Goal: Register for event/course

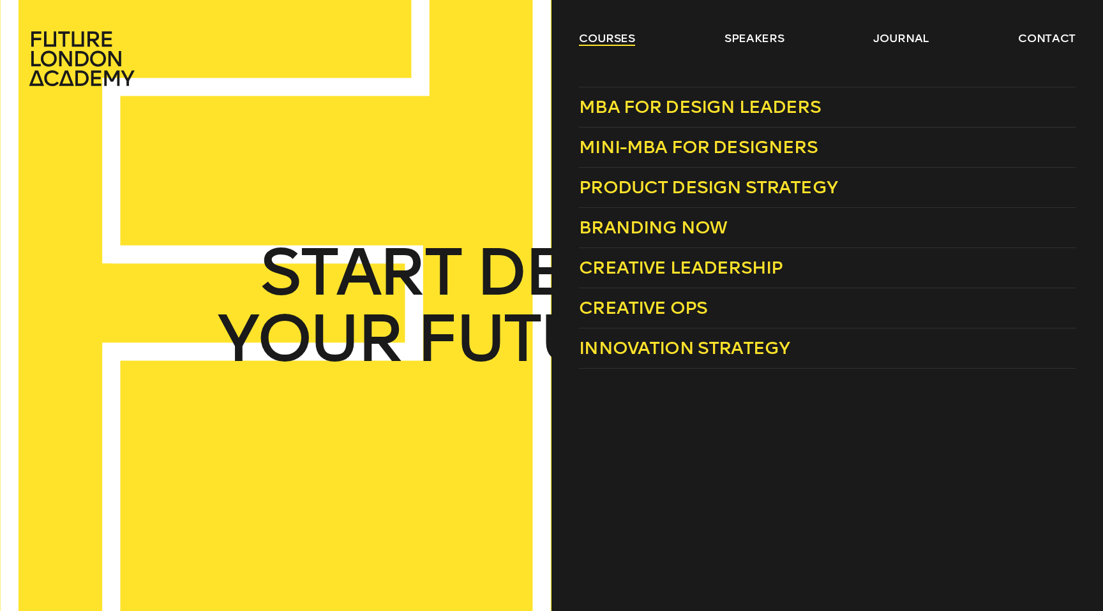
click at [631, 38] on link "courses" at bounding box center [607, 38] width 56 height 15
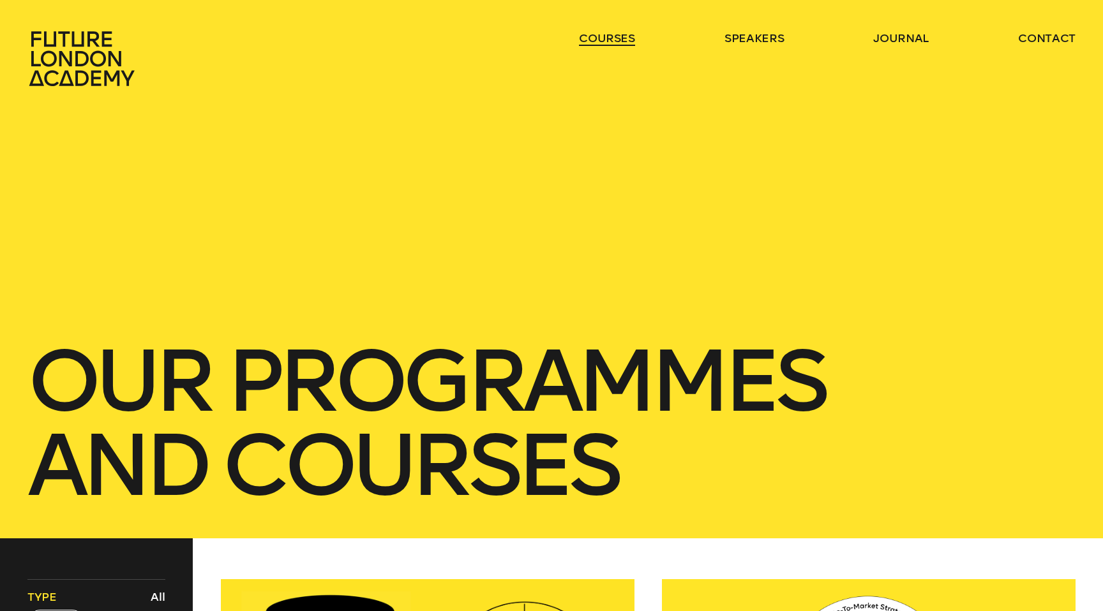
click at [627, 37] on link "courses" at bounding box center [607, 38] width 56 height 15
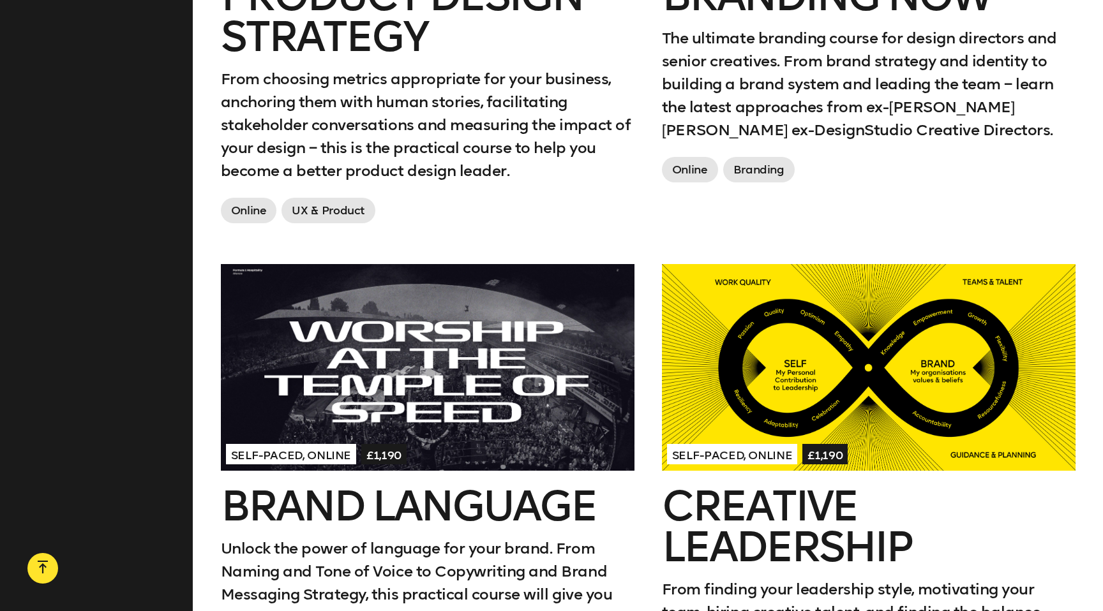
scroll to position [1278, 0]
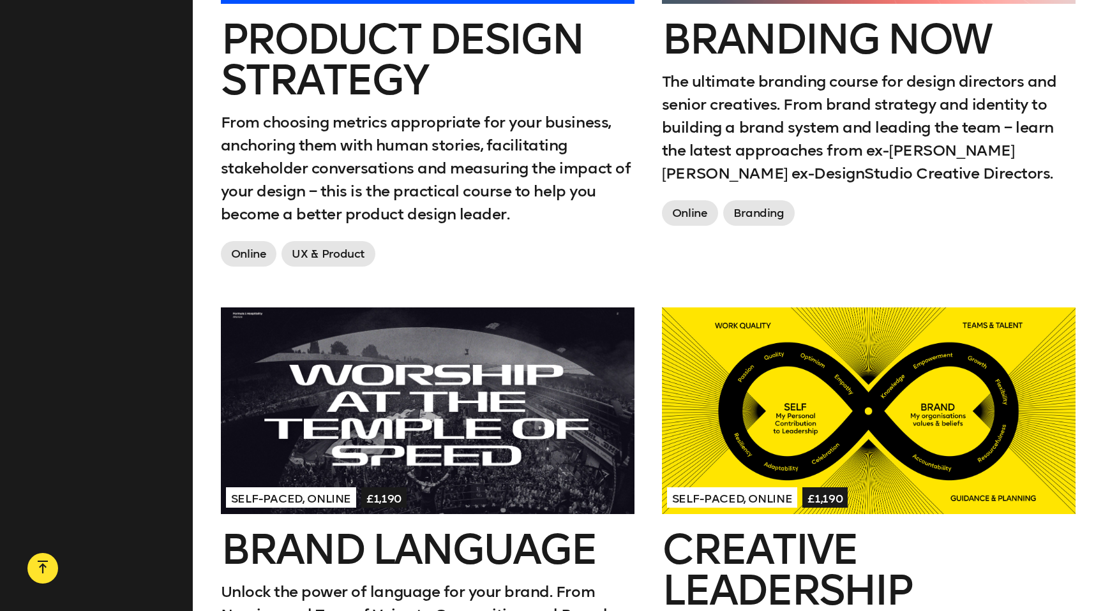
click at [752, 50] on h2 "Branding Now" at bounding box center [869, 39] width 414 height 41
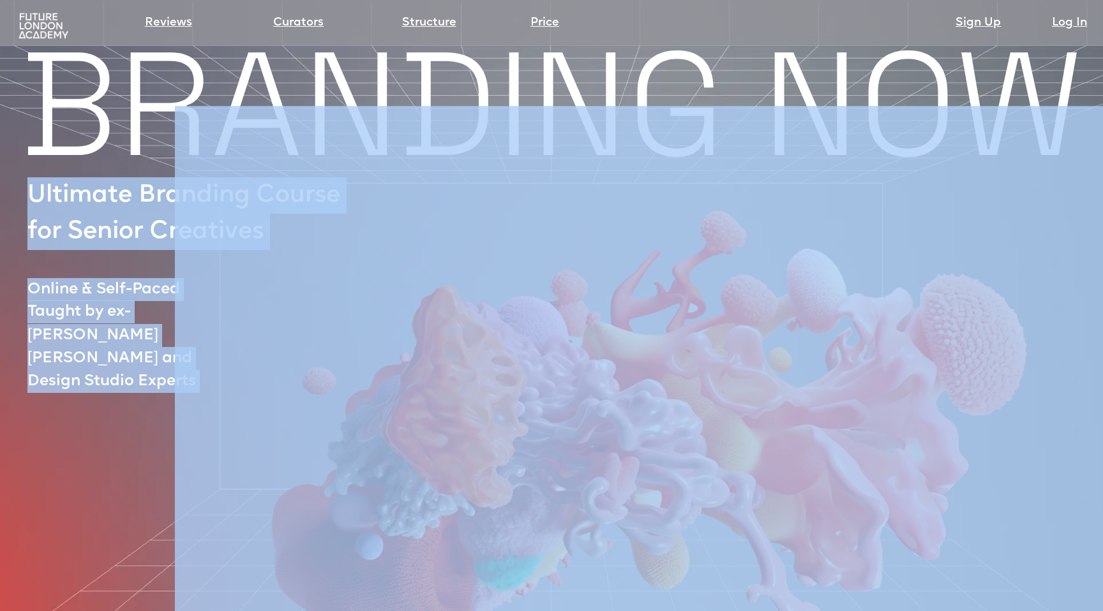
drag, startPoint x: 30, startPoint y: 194, endPoint x: 235, endPoint y: 236, distance: 209.1
click at [235, 236] on div "BRANDING NOW Ultimate Branding Course for Senior Creatives Online & Self-Paced …" at bounding box center [551, 514] width 1103 height 923
click at [232, 235] on img at bounding box center [639, 369] width 929 height 641
click at [276, 237] on img at bounding box center [639, 369] width 929 height 641
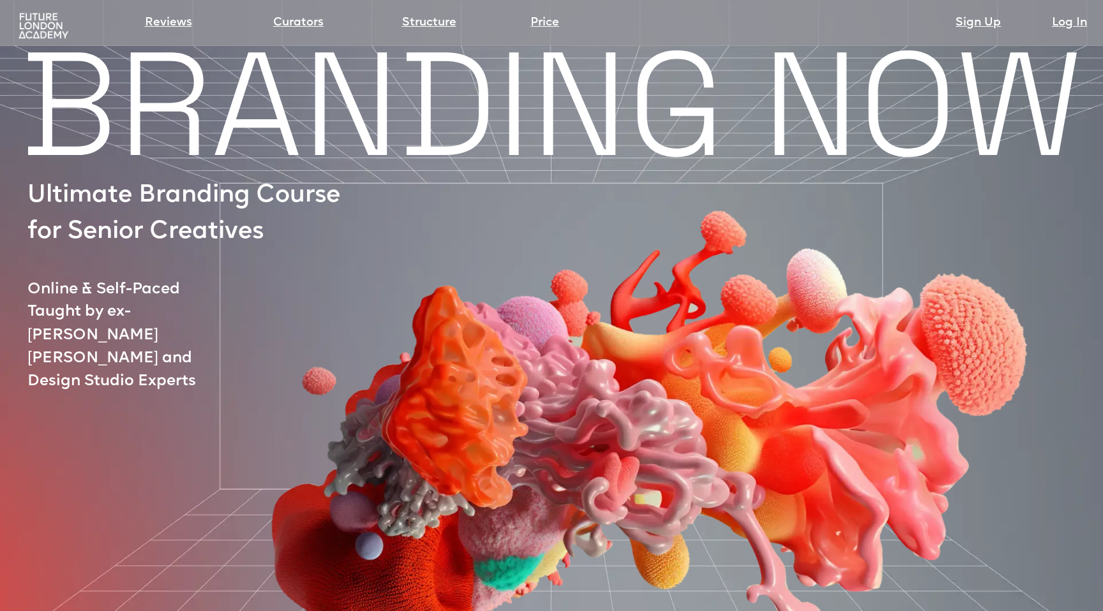
click at [158, 342] on div at bounding box center [610, 395] width 1080 height 578
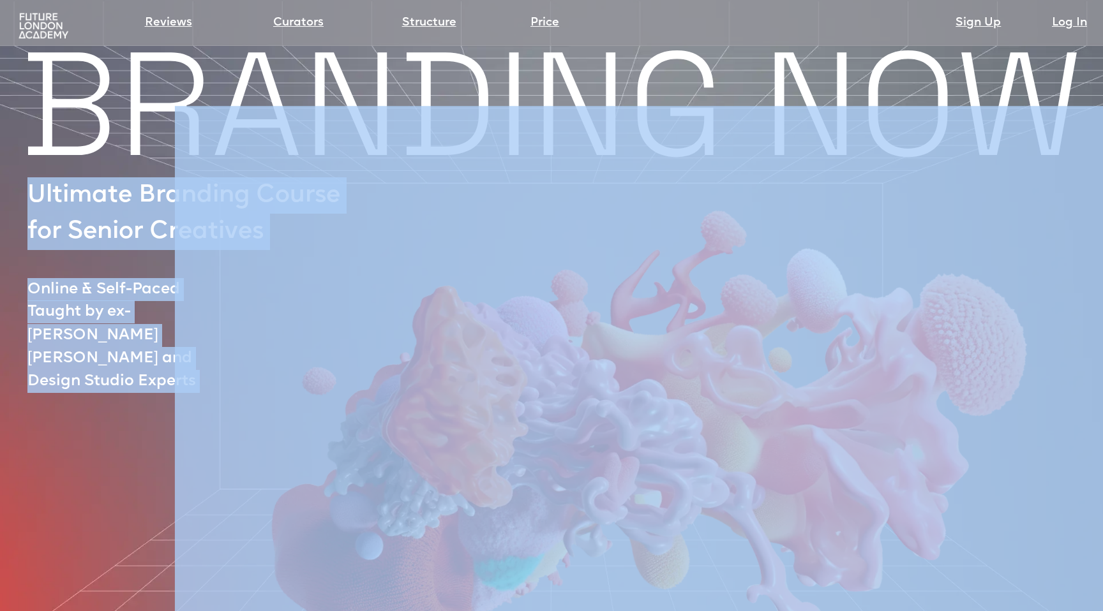
drag, startPoint x: 30, startPoint y: 195, endPoint x: 270, endPoint y: 236, distance: 243.5
click at [270, 236] on div "BRANDING NOW Ultimate Branding Course for Senior Creatives Online & Self-Paced …" at bounding box center [551, 514] width 1103 height 923
click at [270, 236] on img at bounding box center [639, 369] width 929 height 641
drag, startPoint x: 275, startPoint y: 235, endPoint x: 267, endPoint y: 235, distance: 7.7
click at [275, 235] on img at bounding box center [639, 369] width 929 height 641
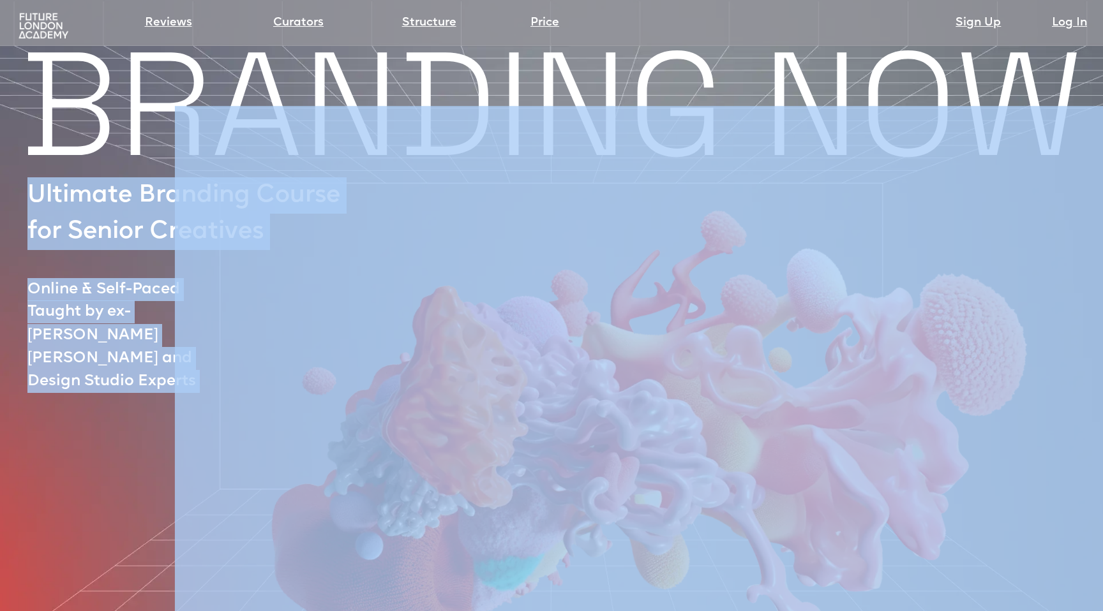
click at [244, 235] on img at bounding box center [639, 369] width 929 height 641
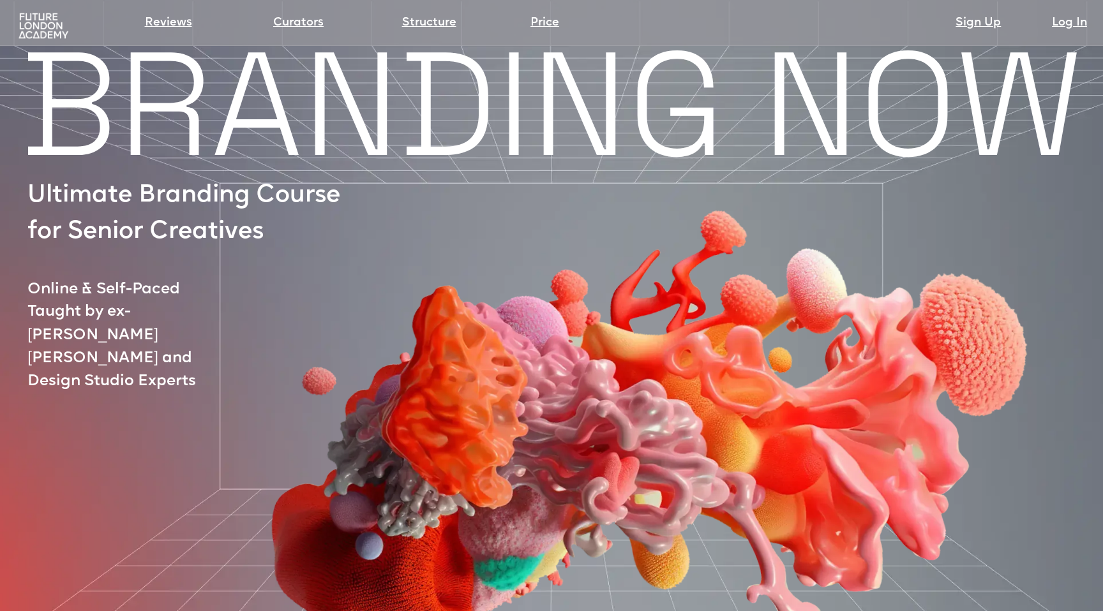
click at [170, 195] on div at bounding box center [610, 395] width 1080 height 578
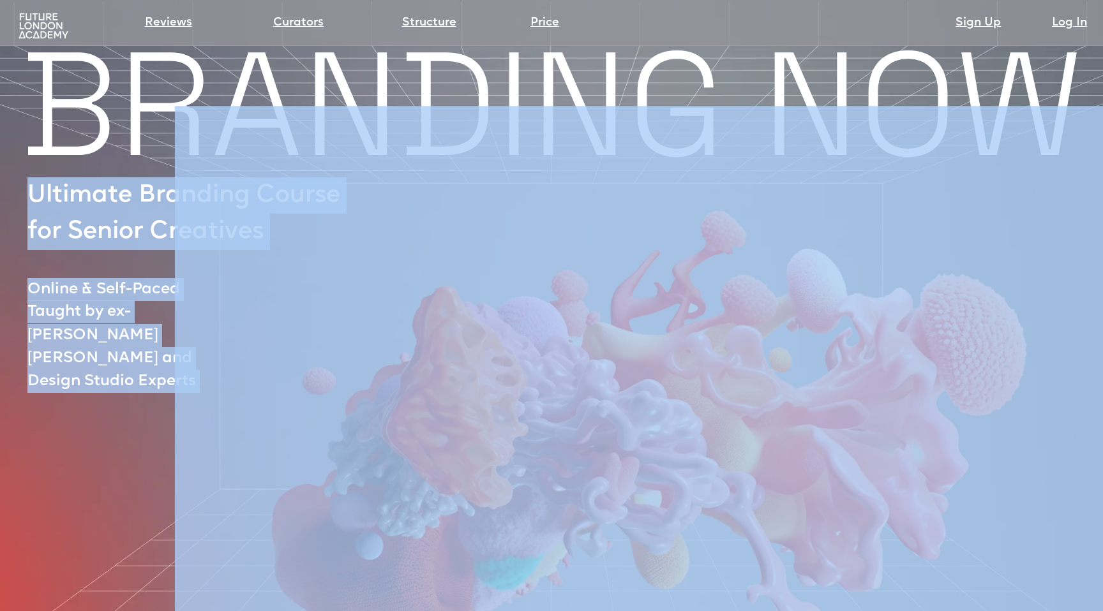
drag, startPoint x: 27, startPoint y: 191, endPoint x: 254, endPoint y: 222, distance: 228.7
click at [254, 222] on div "BRANDING NOW Ultimate Branding Course for Senior Creatives Online & Self-Paced …" at bounding box center [551, 514] width 1103 height 923
copy div "Ultimate Branding Course for Senior Creatives Online & Self-Paced Taught by ex-…"
